Goal: Task Accomplishment & Management: Complete application form

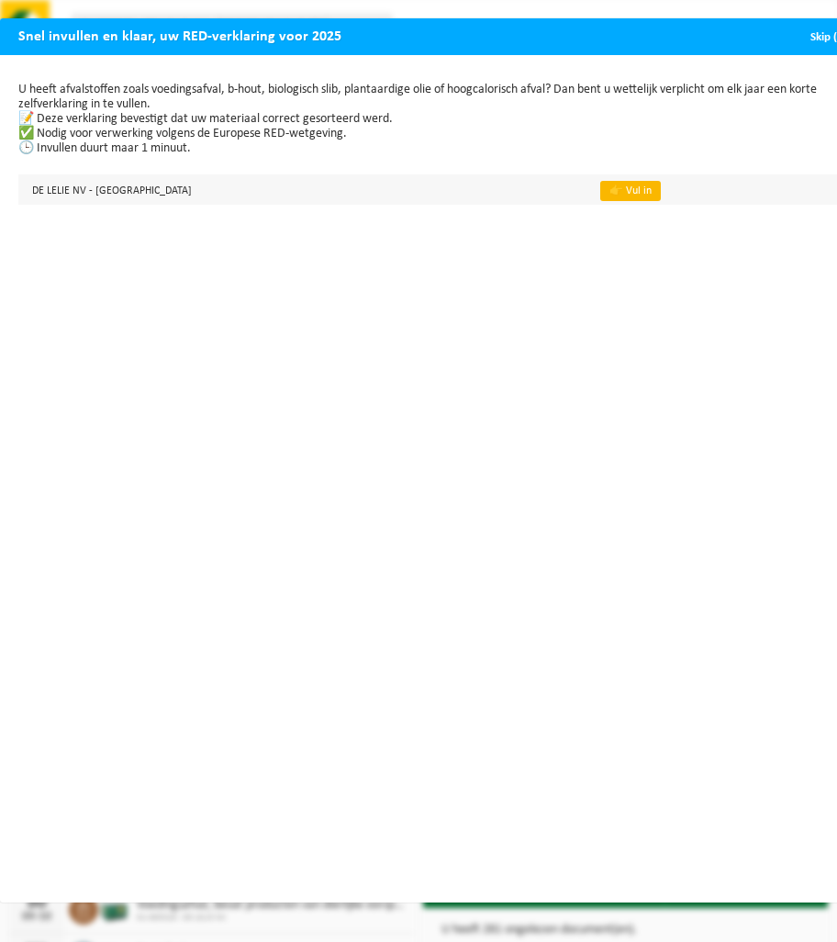
click at [600, 193] on link "👉 Vul in" at bounding box center [630, 191] width 61 height 20
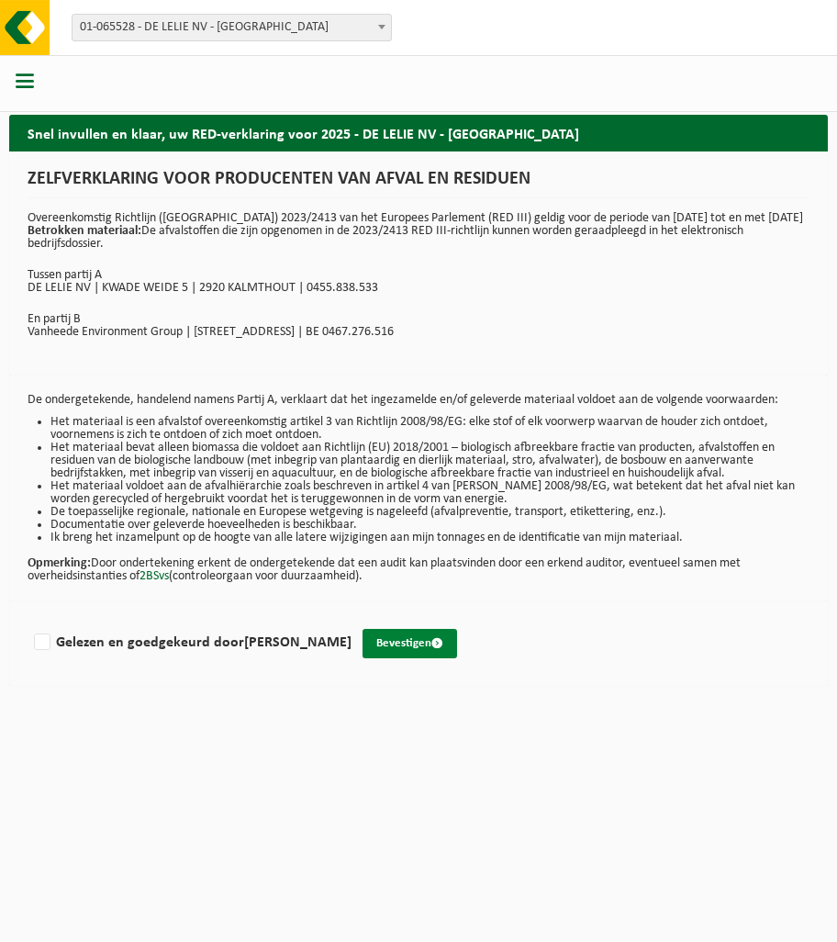
click at [385, 653] on button "Bevestigen" at bounding box center [410, 643] width 95 height 29
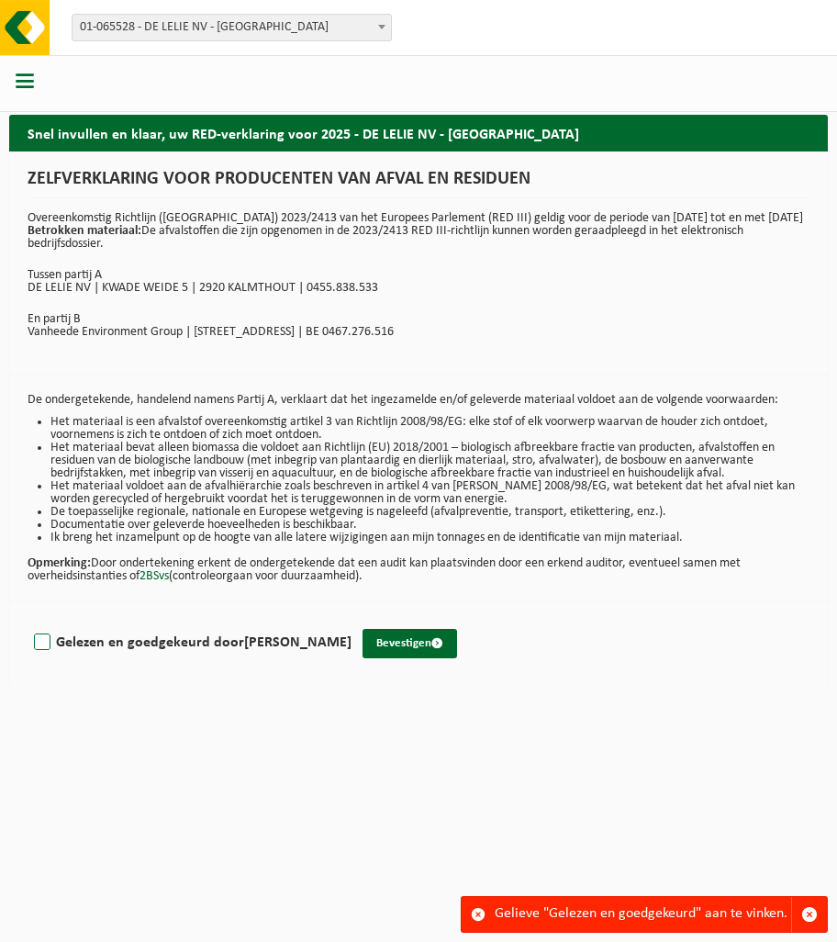
click at [46, 653] on label "Gelezen en goedgekeurd door [PERSON_NAME]" at bounding box center [190, 643] width 321 height 28
click at [351, 619] on input "Gelezen en goedgekeurd door [PERSON_NAME]" at bounding box center [351, 619] width 1 height 1
checkbox input "true"
click at [372, 651] on button "Bevestigen" at bounding box center [410, 643] width 95 height 29
